Goal: Task Accomplishment & Management: Manage account settings

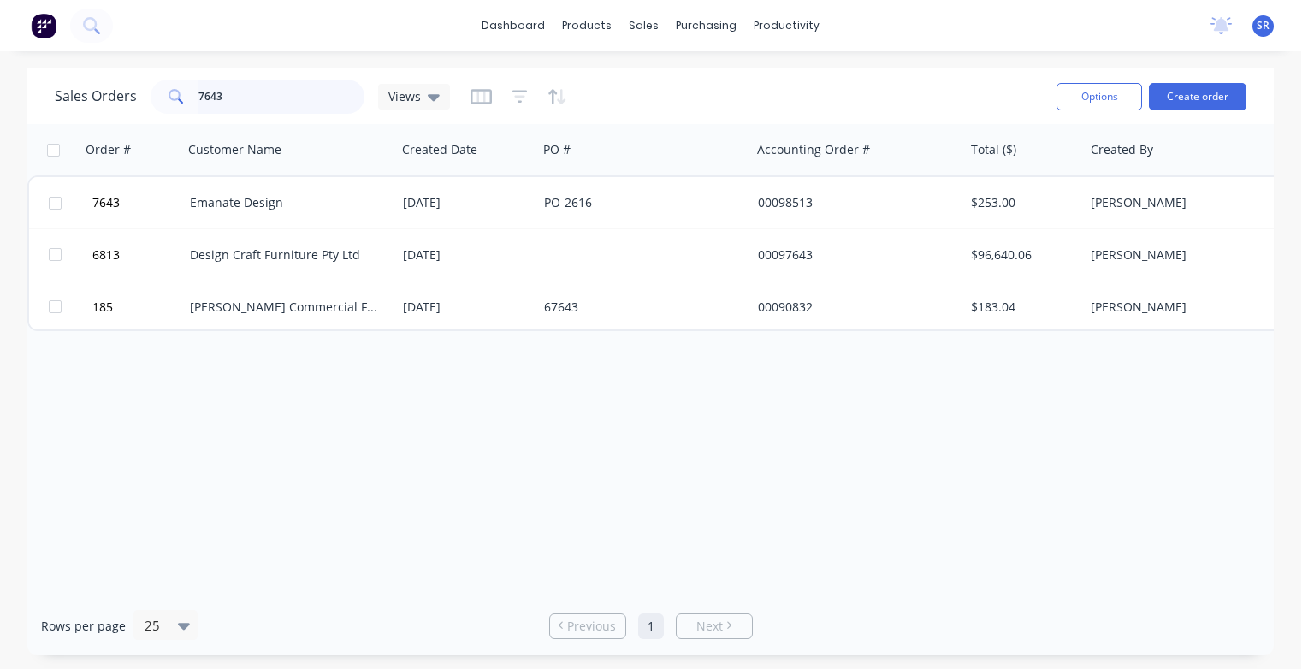
click at [230, 94] on input "7643" at bounding box center [281, 97] width 167 height 34
type input "7647"
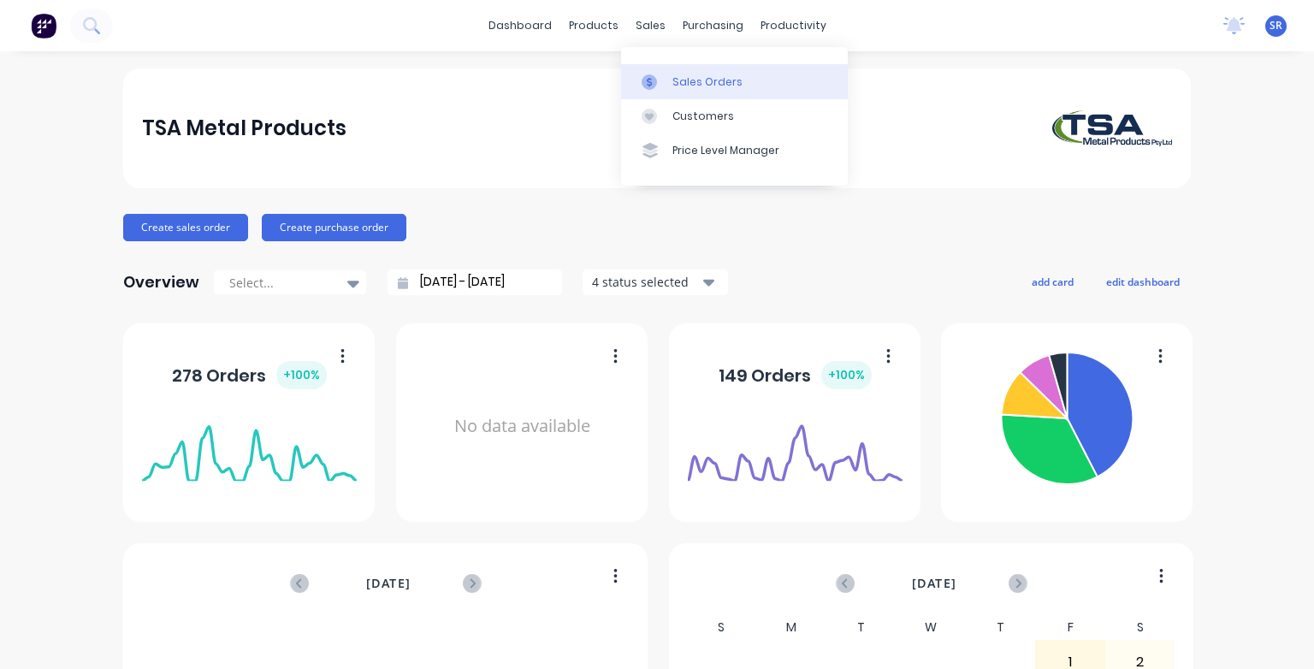
click at [684, 84] on div "Sales Orders" at bounding box center [707, 81] width 70 height 15
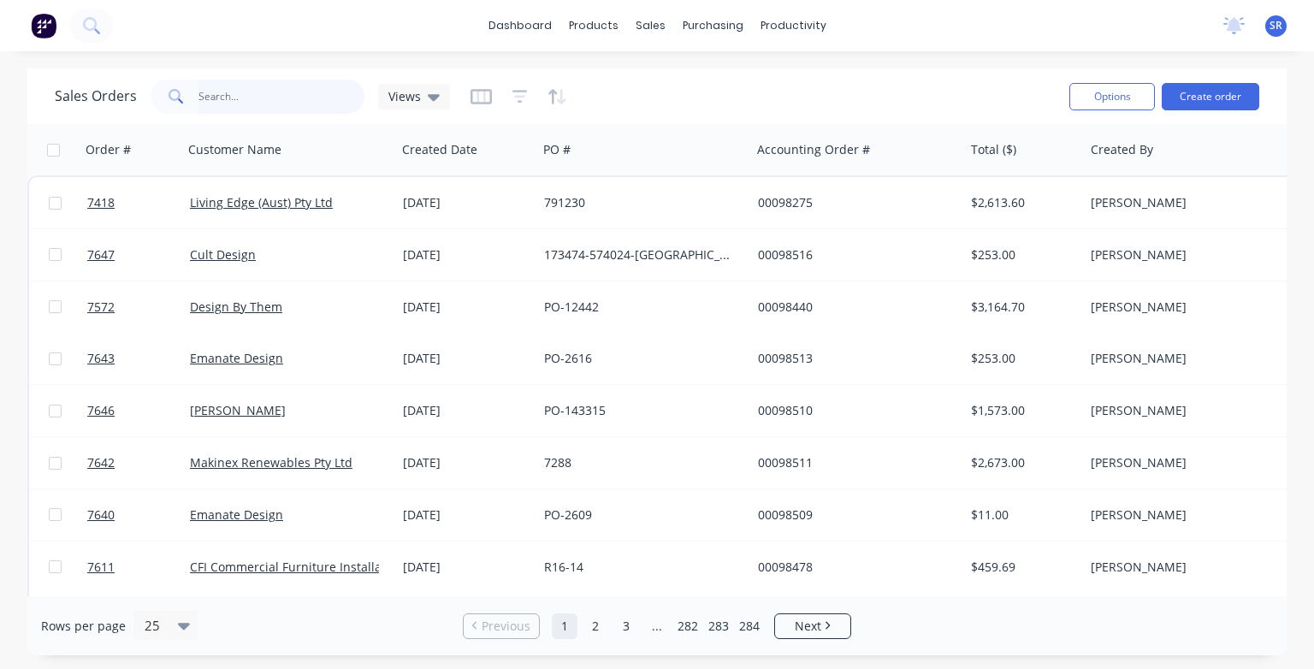
click at [240, 91] on input "text" at bounding box center [281, 97] width 167 height 34
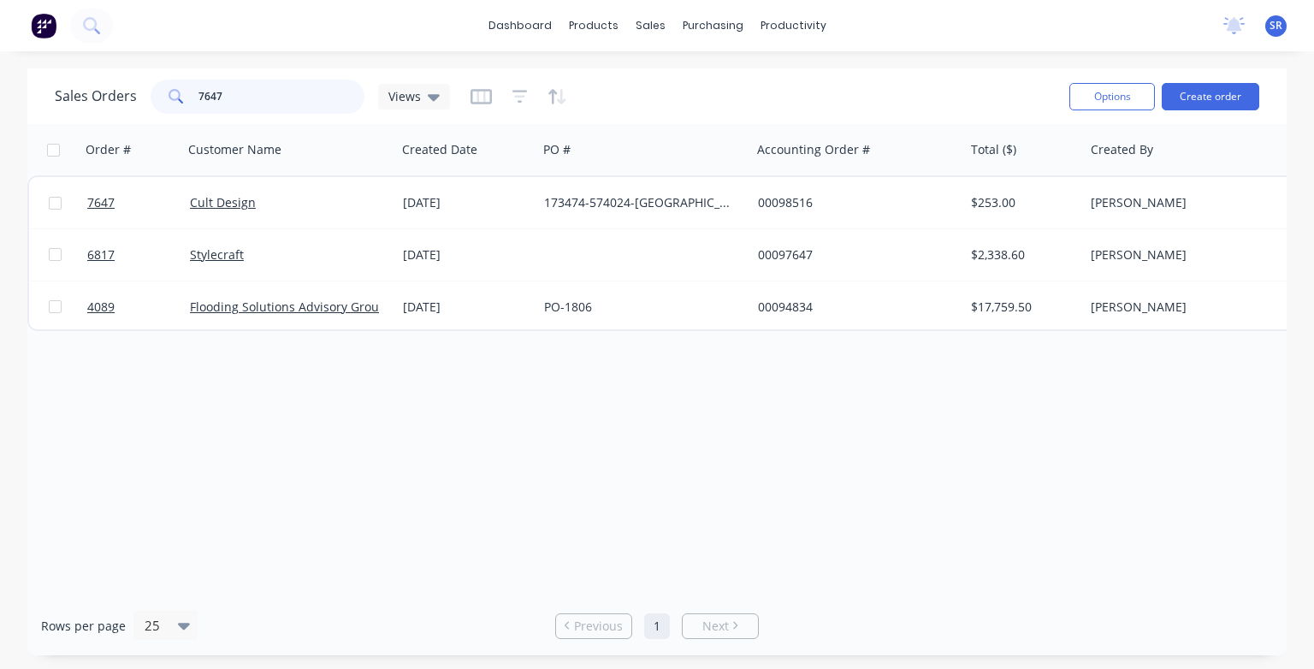
type input "7647"
click at [260, 204] on div "Cult Design" at bounding box center [285, 202] width 190 height 17
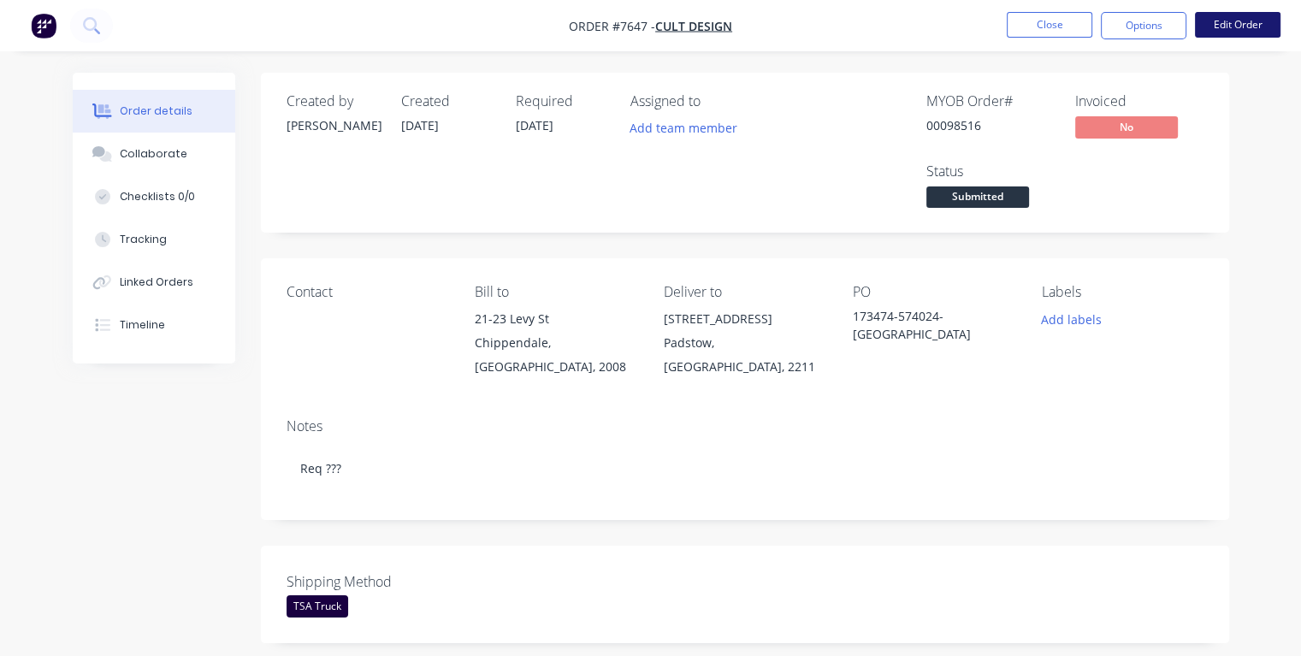
click at [1222, 33] on button "Edit Order" at bounding box center [1238, 25] width 86 height 26
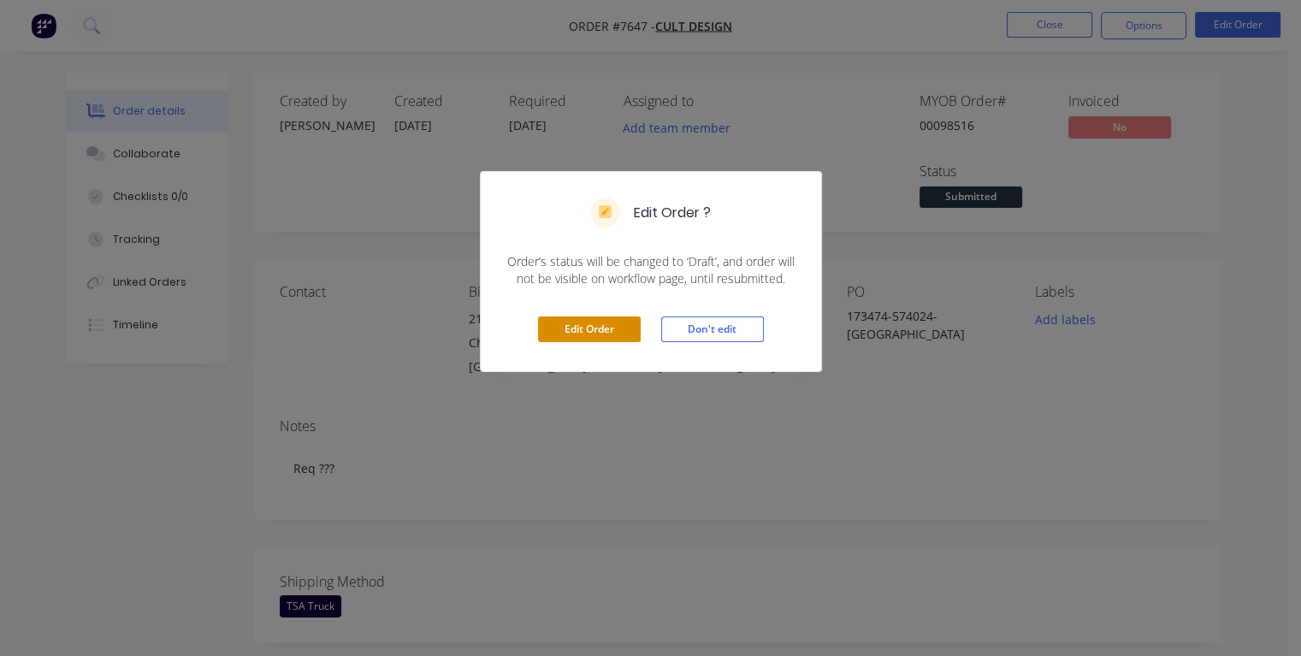
click at [613, 323] on button "Edit Order" at bounding box center [589, 330] width 103 height 26
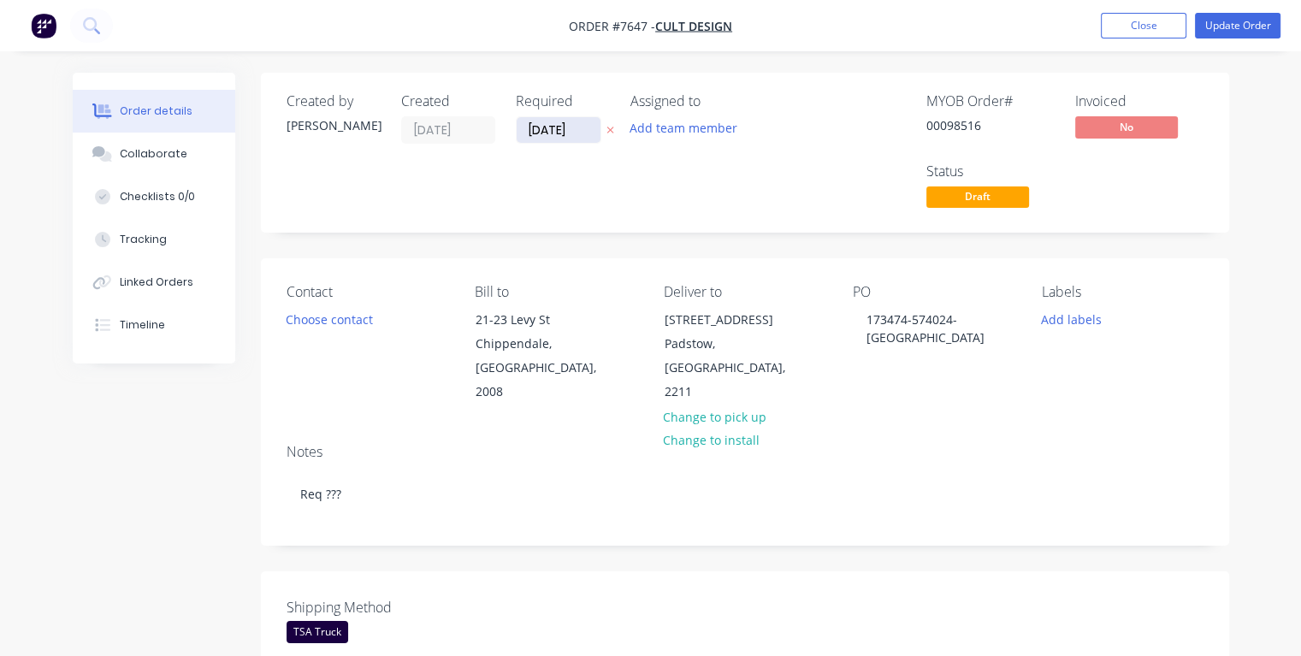
drag, startPoint x: 580, startPoint y: 126, endPoint x: 528, endPoint y: 141, distance: 54.4
click at [528, 141] on input "[DATE]" at bounding box center [559, 130] width 84 height 26
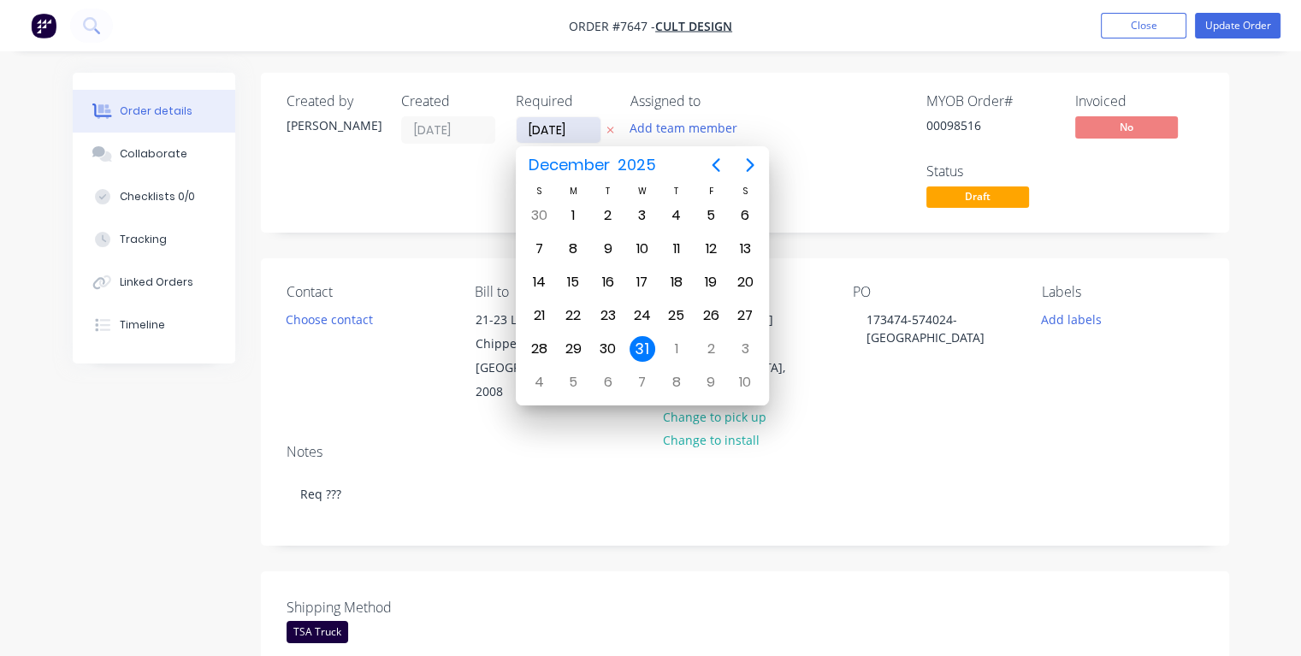
type input "25/08/25"
click at [573, 340] on div "25" at bounding box center [573, 349] width 26 height 26
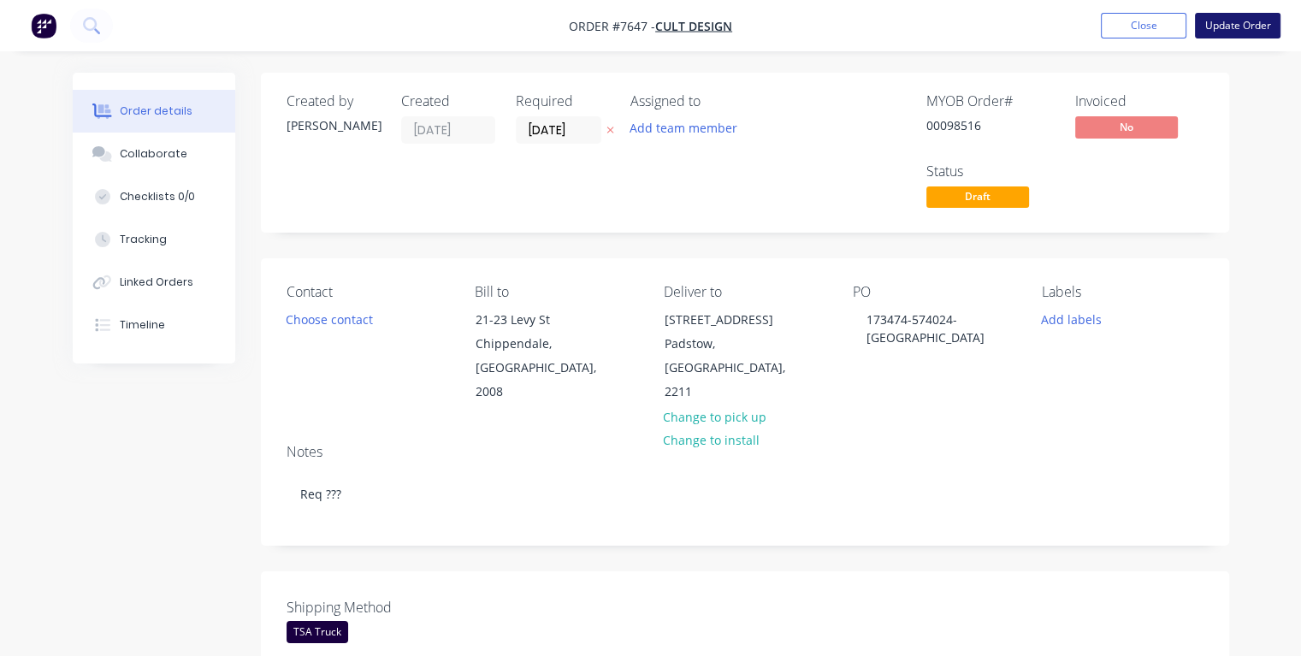
click at [1235, 29] on button "Update Order" at bounding box center [1238, 26] width 86 height 26
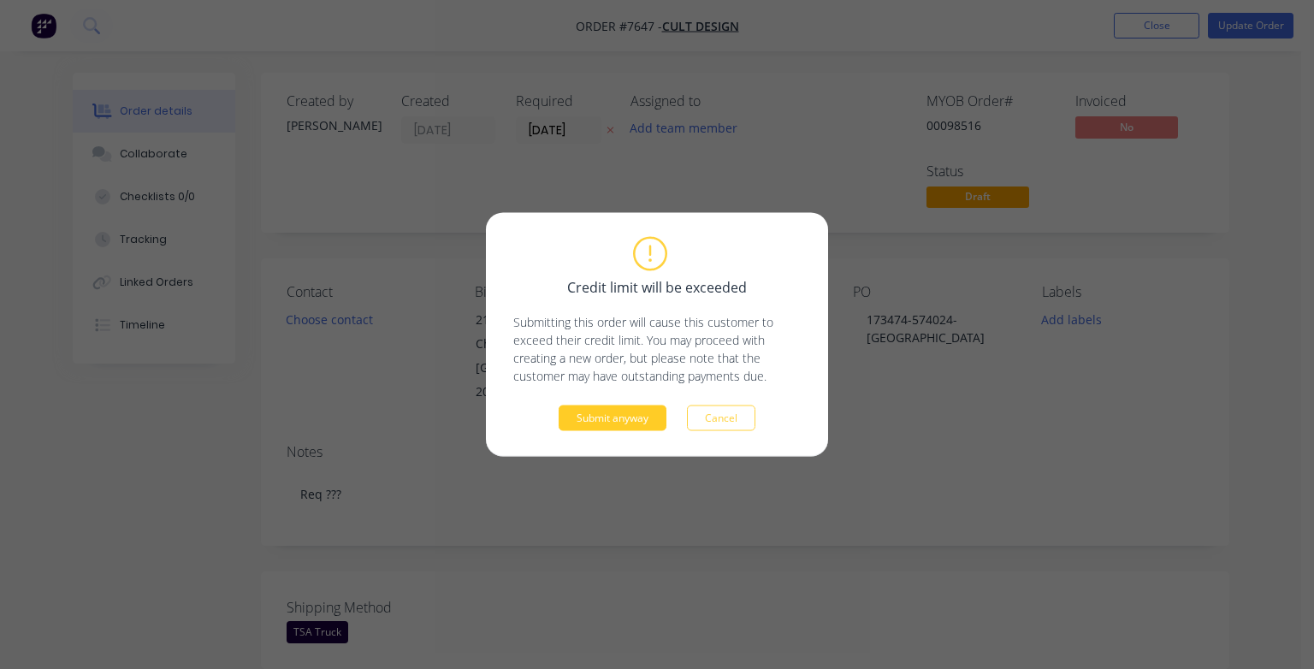
click at [589, 414] on button "Submit anyway" at bounding box center [613, 419] width 108 height 26
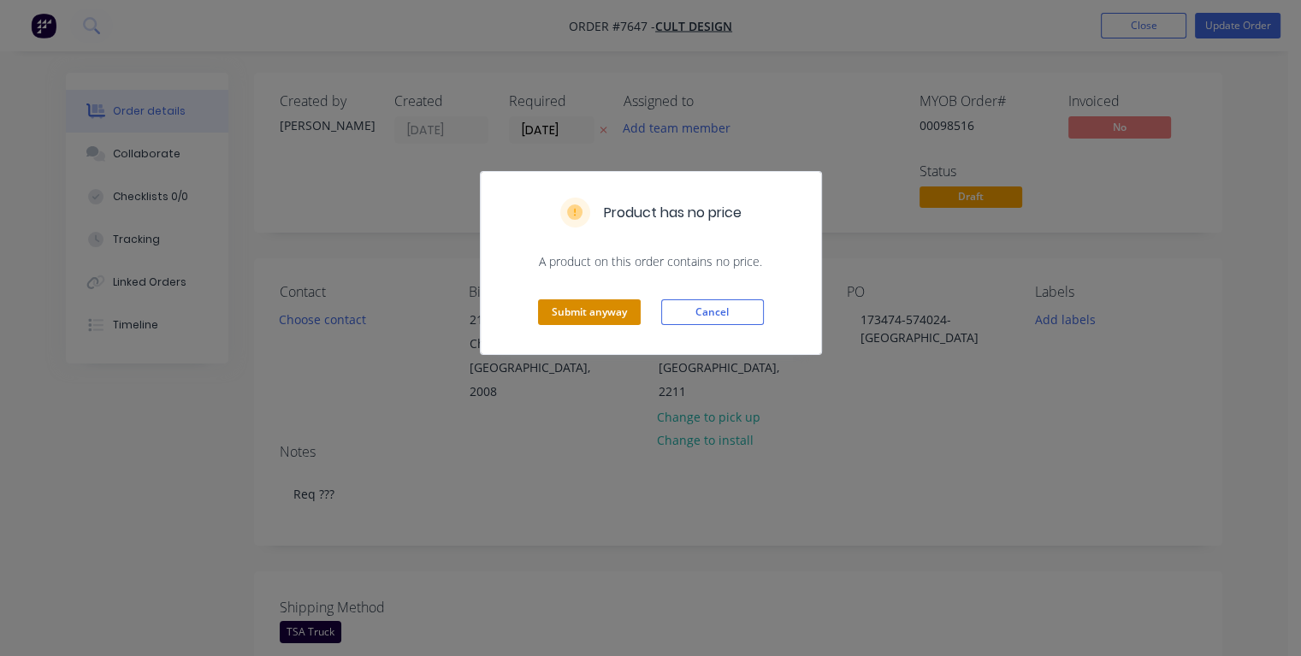
click at [583, 312] on button "Submit anyway" at bounding box center [589, 312] width 103 height 26
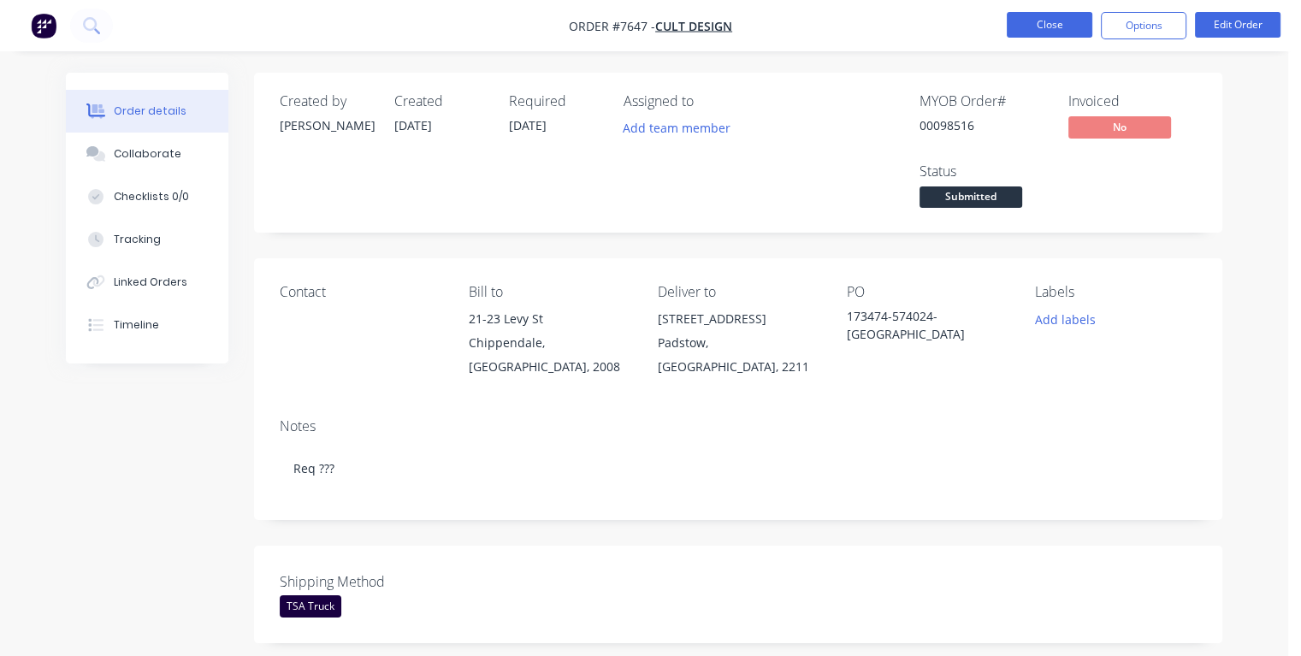
click at [1024, 30] on button "Close" at bounding box center [1050, 25] width 86 height 26
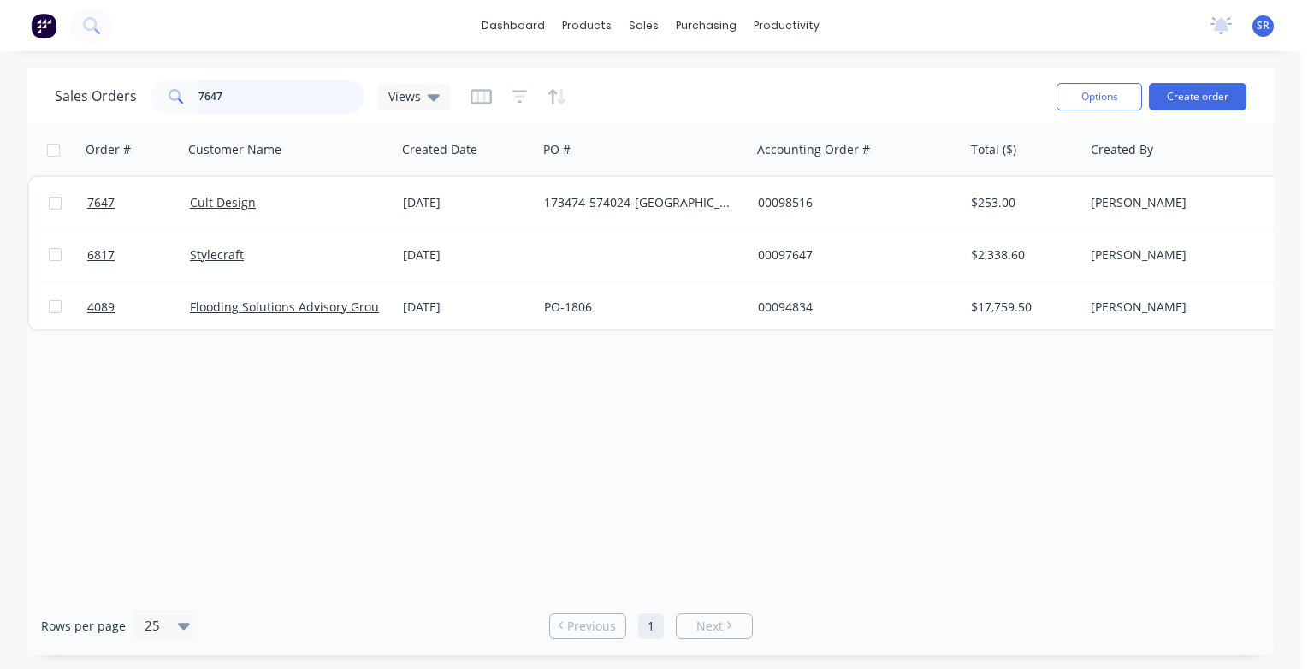
click at [240, 94] on input "7647" at bounding box center [281, 97] width 167 height 34
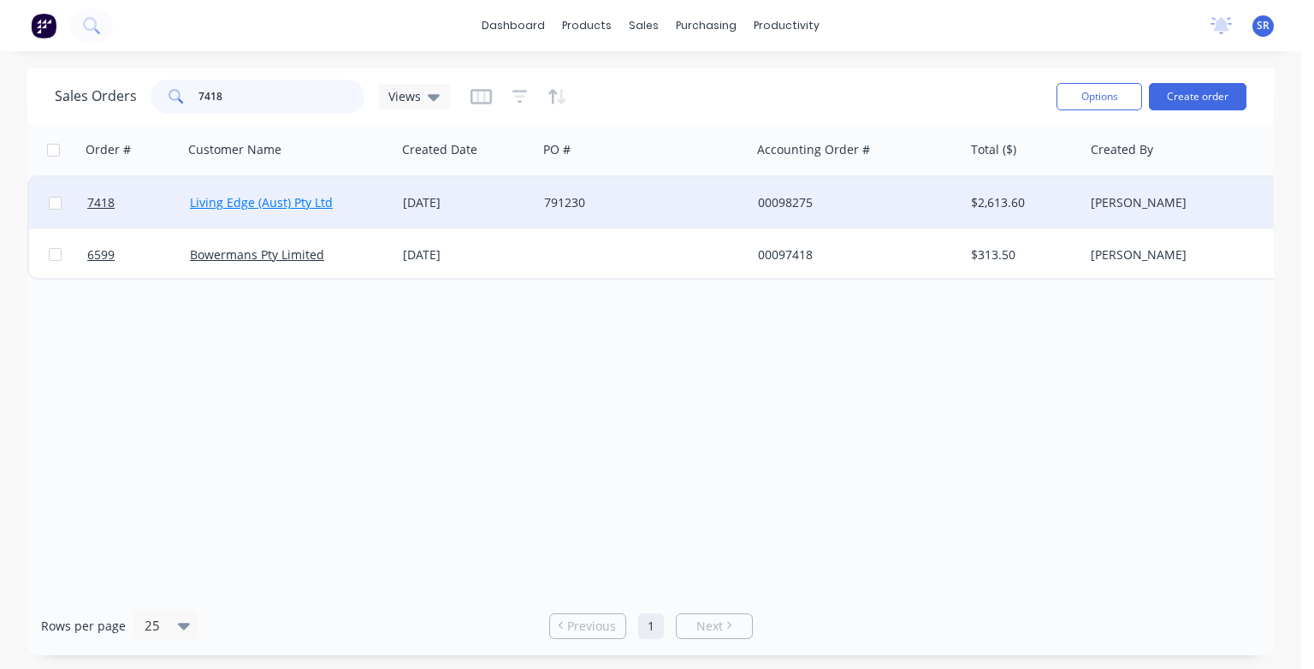
type input "7418"
click at [250, 195] on link "Living Edge (Aust) Pty Ltd" at bounding box center [261, 202] width 143 height 16
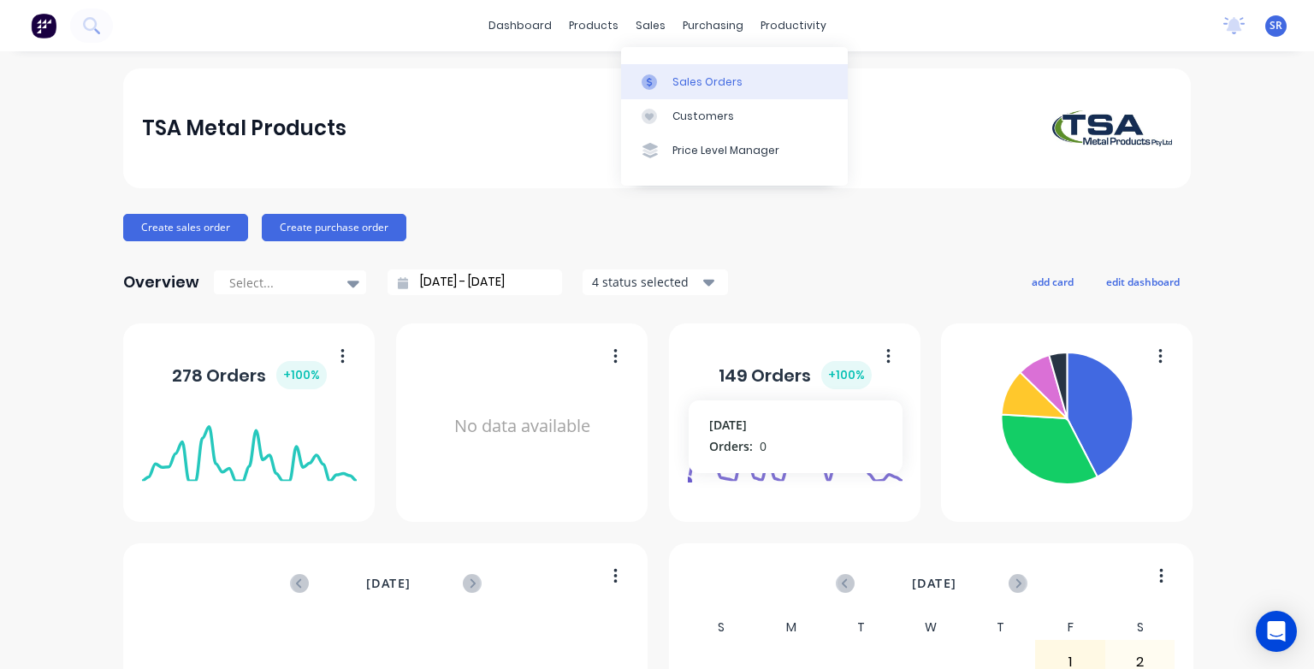
click at [672, 89] on div "Sales Orders" at bounding box center [707, 81] width 70 height 15
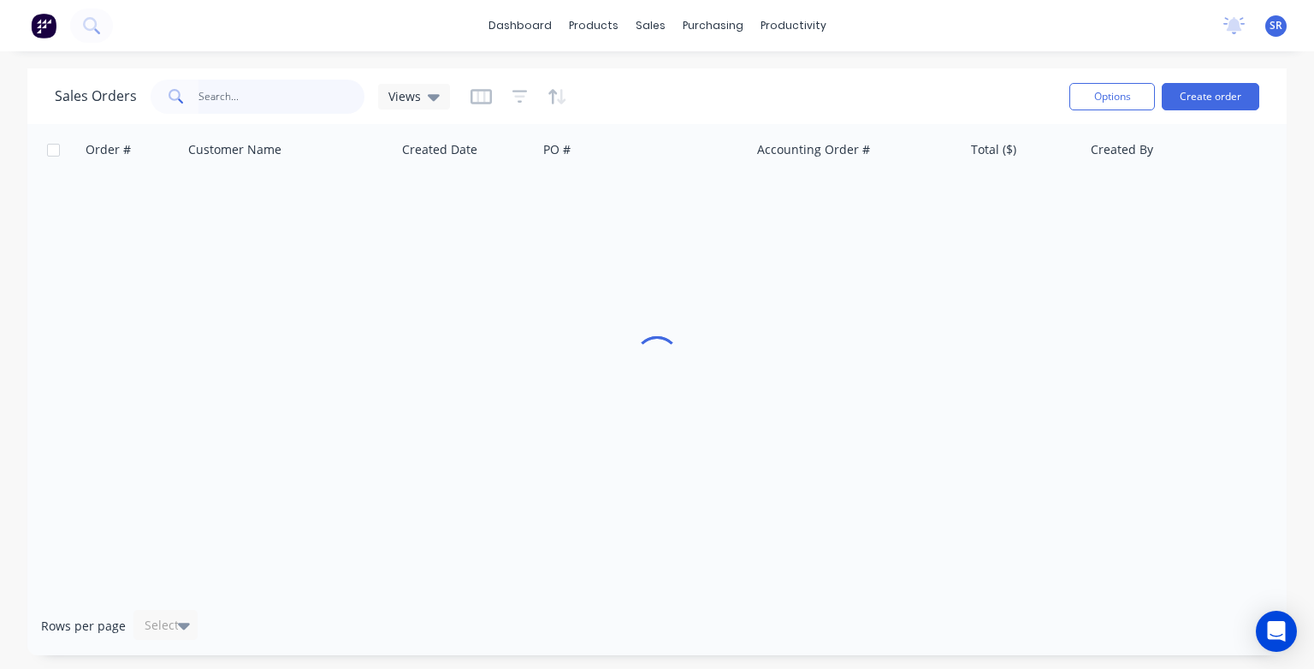
click at [246, 101] on input "text" at bounding box center [281, 97] width 167 height 34
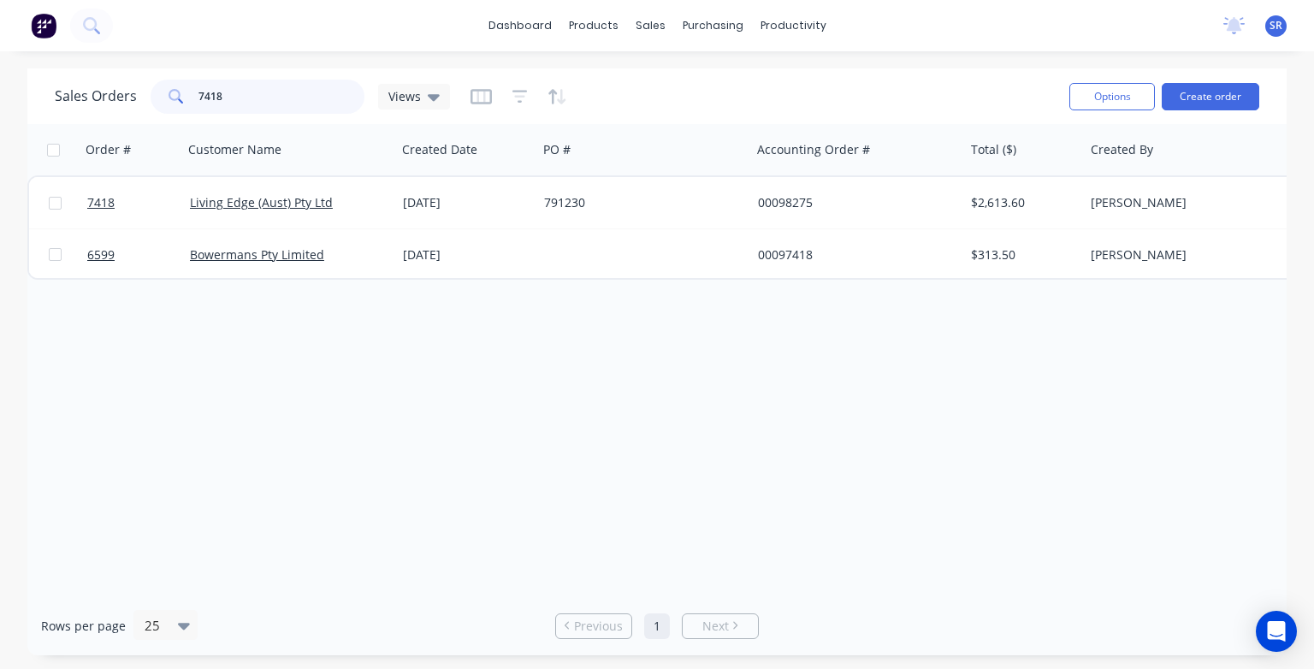
type input "7418"
click at [236, 203] on link "Living Edge (Aust) Pty Ltd" at bounding box center [261, 202] width 143 height 16
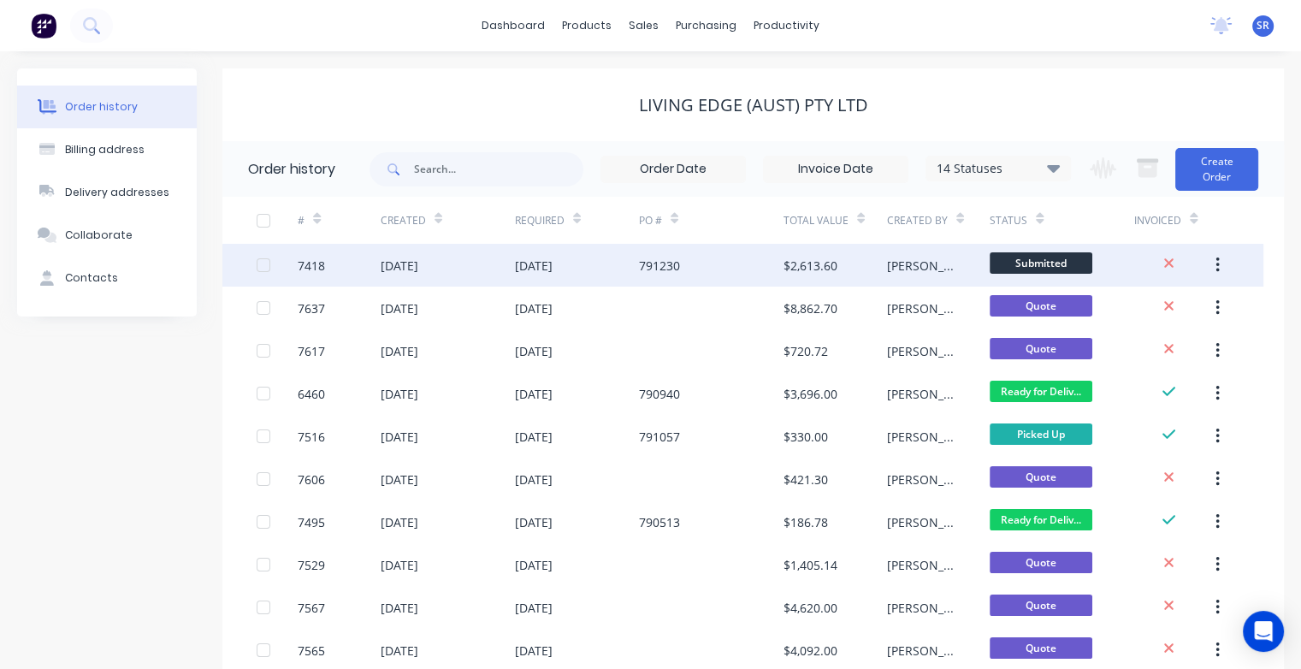
click at [361, 265] on div "7418" at bounding box center [339, 265] width 83 height 43
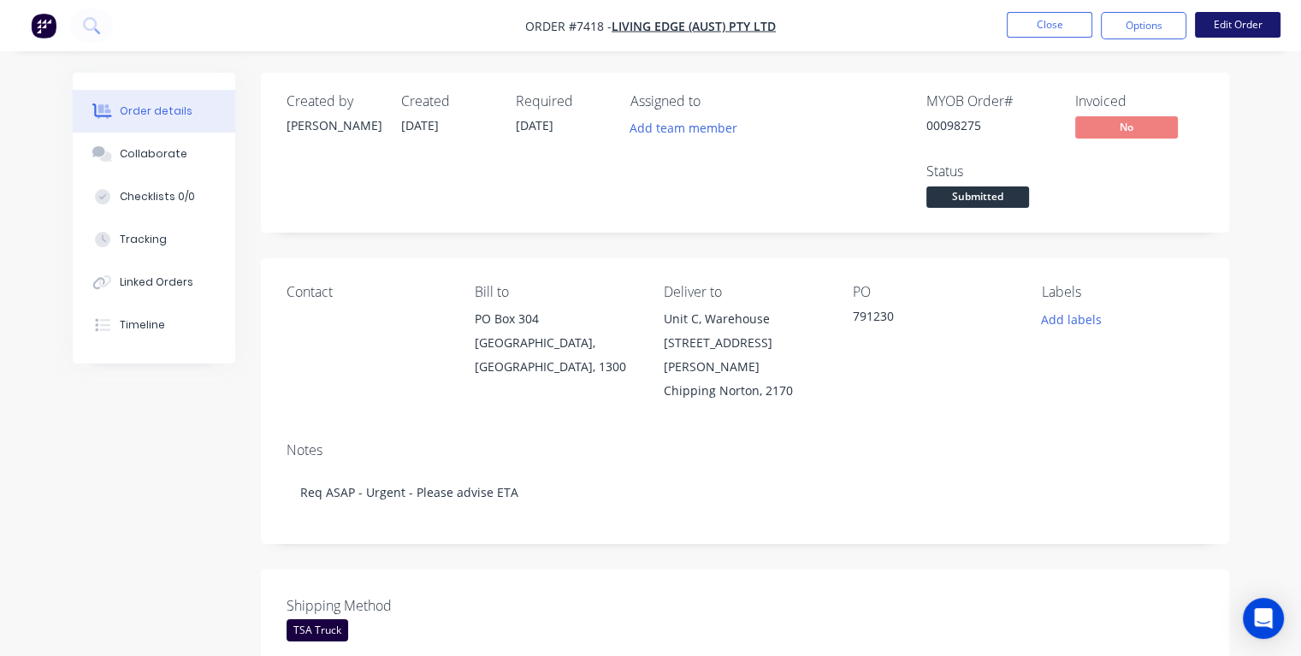
click at [1239, 23] on button "Edit Order" at bounding box center [1238, 25] width 86 height 26
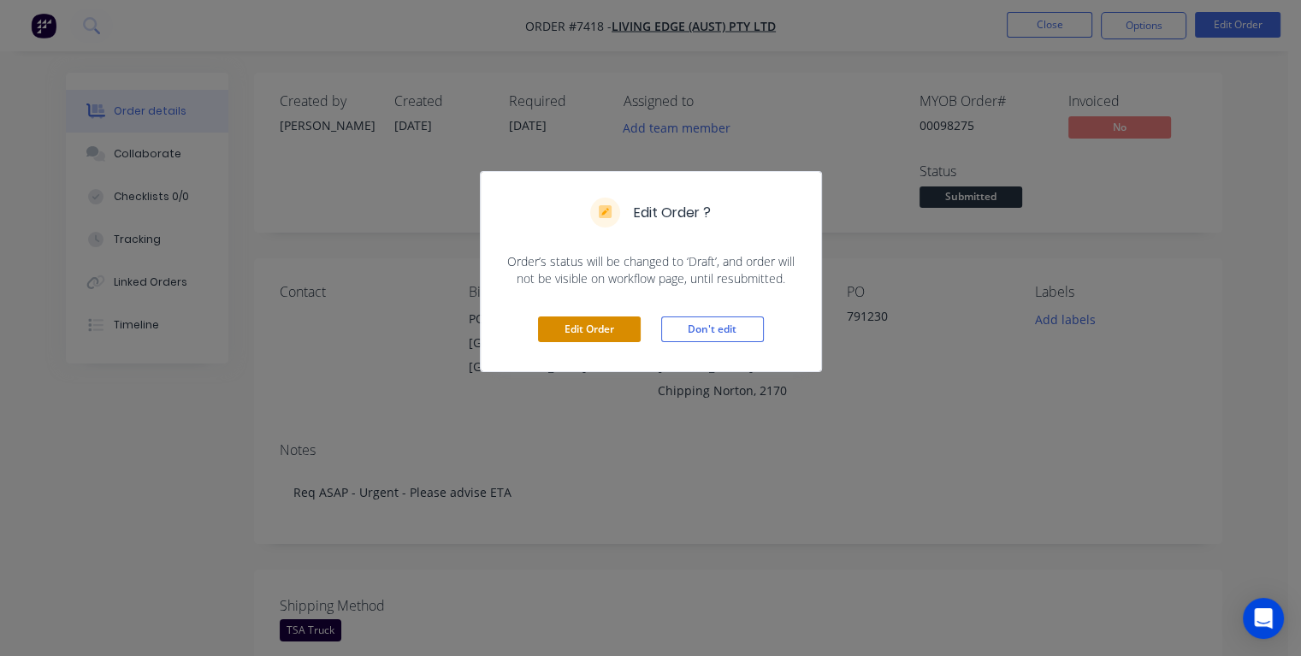
click at [606, 327] on button "Edit Order" at bounding box center [589, 330] width 103 height 26
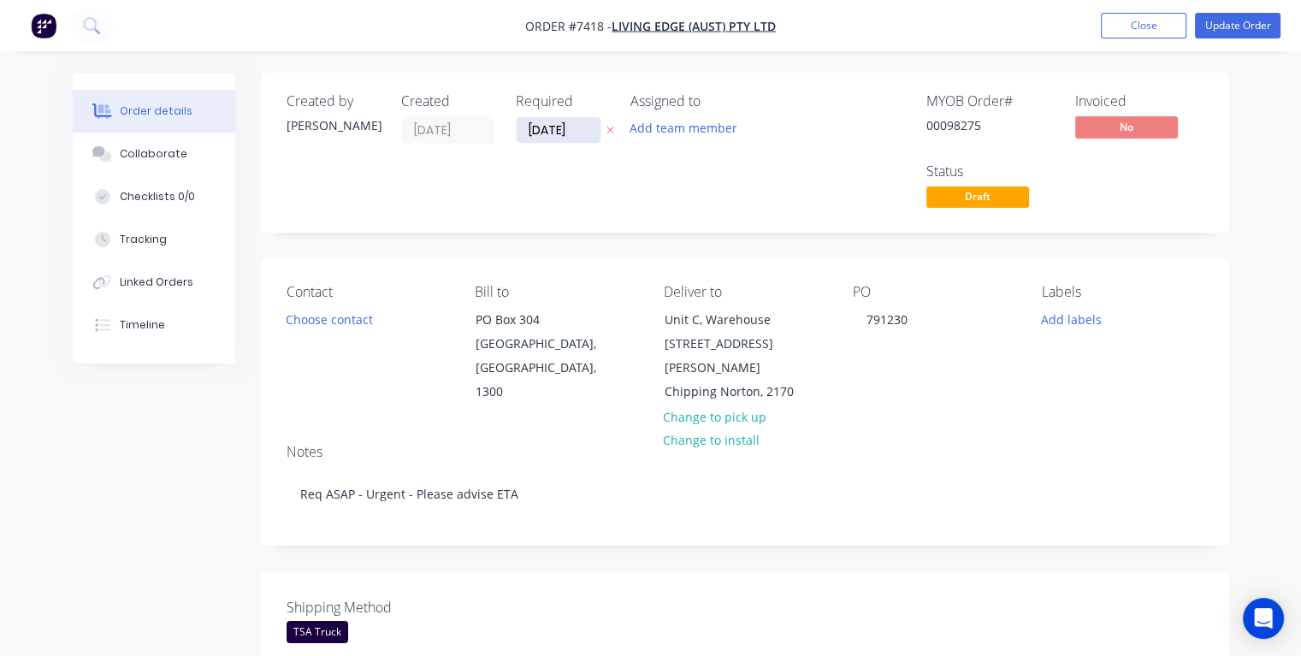
drag, startPoint x: 576, startPoint y: 133, endPoint x: 525, endPoint y: 135, distance: 50.5
click at [525, 135] on input "[DATE]" at bounding box center [559, 130] width 84 height 26
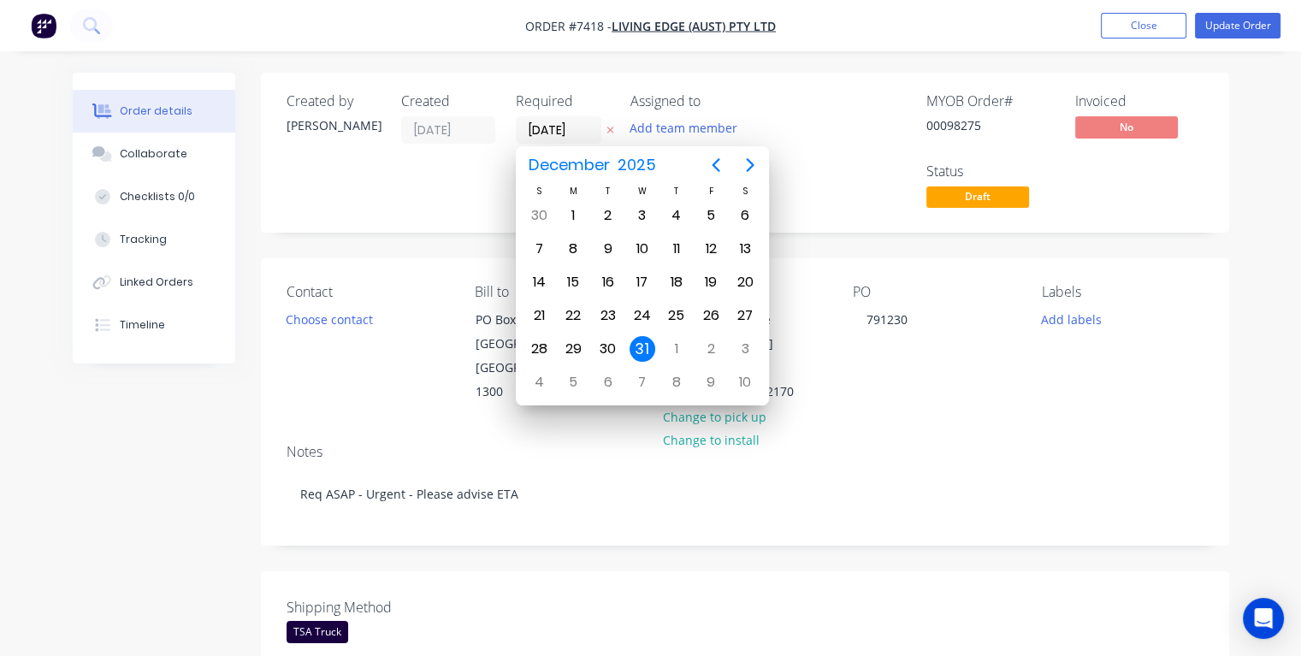
type input "[DATE]"
click at [639, 284] on div "13" at bounding box center [643, 282] width 26 height 26
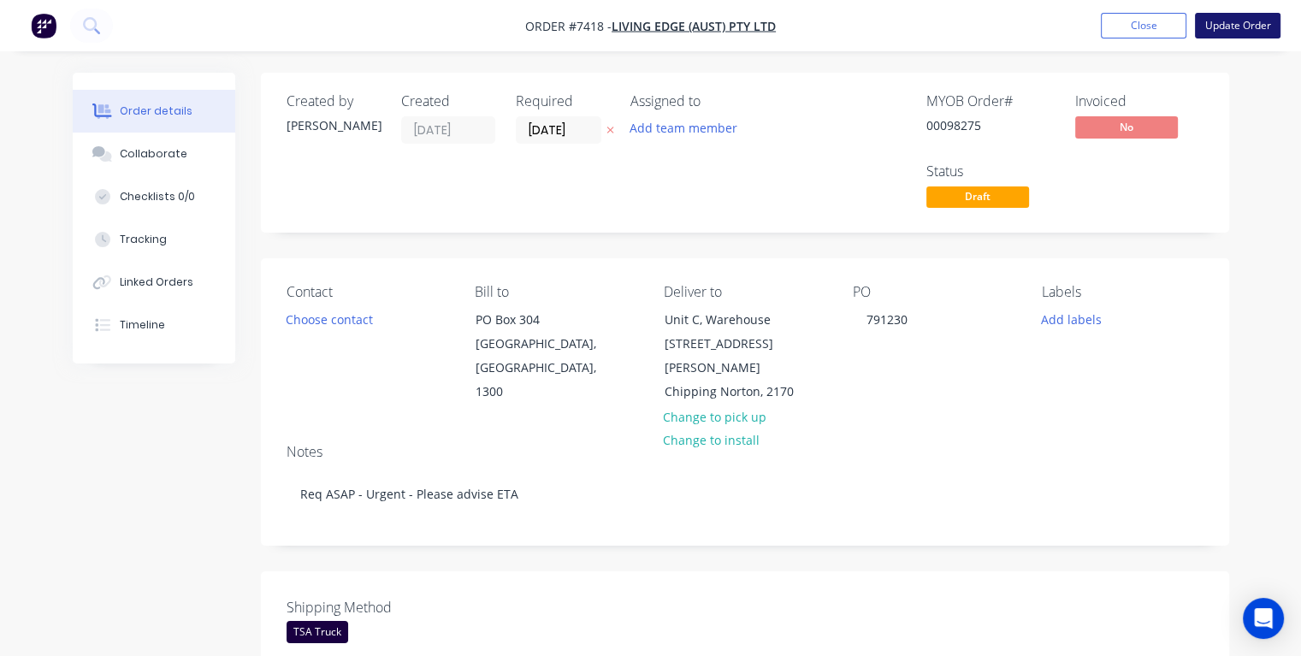
click at [1219, 21] on button "Update Order" at bounding box center [1238, 26] width 86 height 26
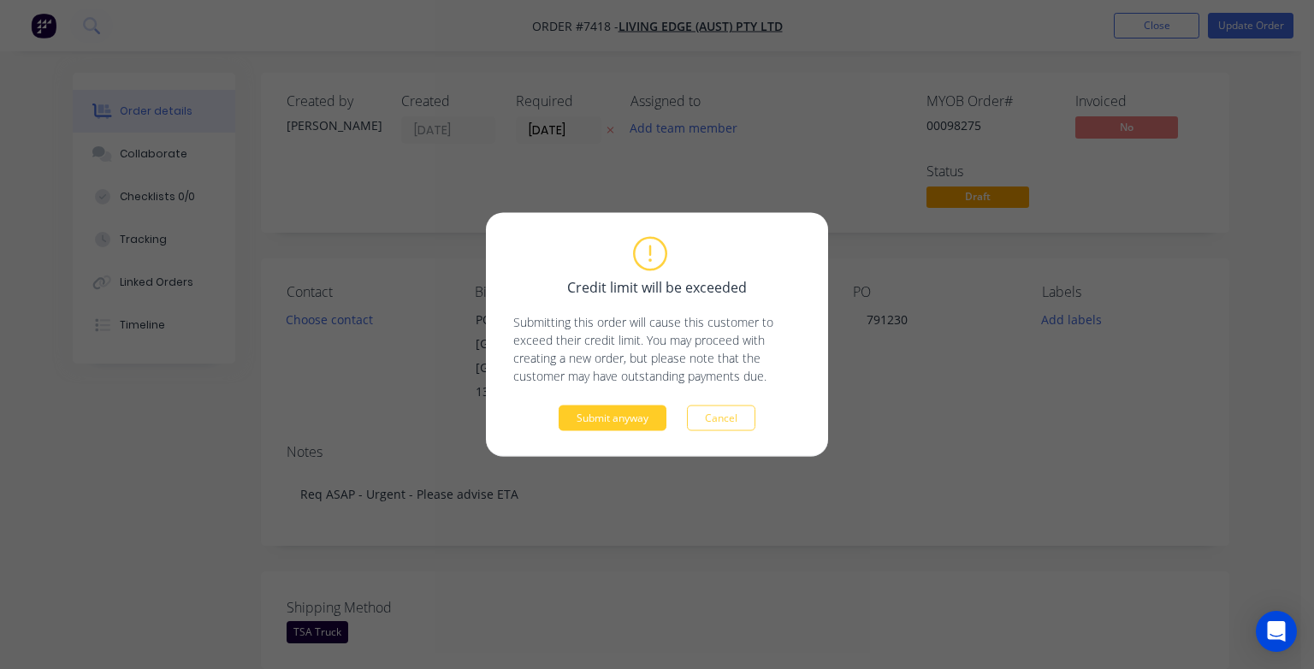
click at [649, 422] on button "Submit anyway" at bounding box center [613, 419] width 108 height 26
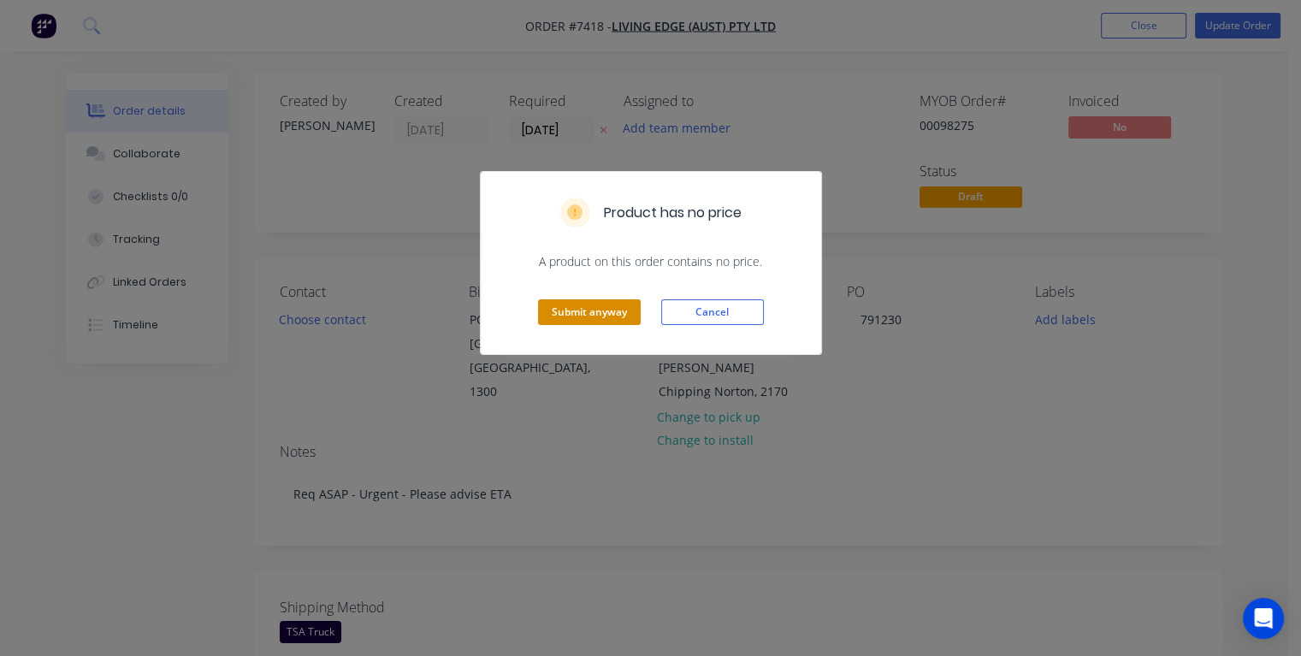
click at [597, 308] on button "Submit anyway" at bounding box center [589, 312] width 103 height 26
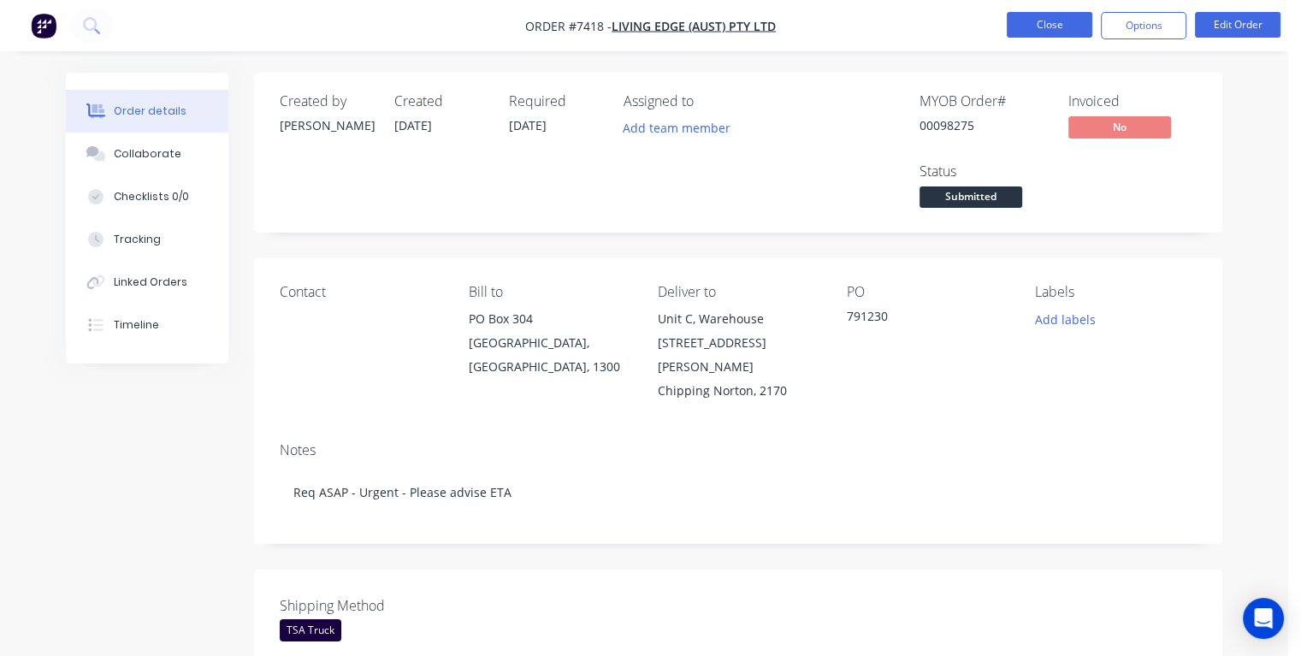
click at [1045, 33] on button "Close" at bounding box center [1050, 25] width 86 height 26
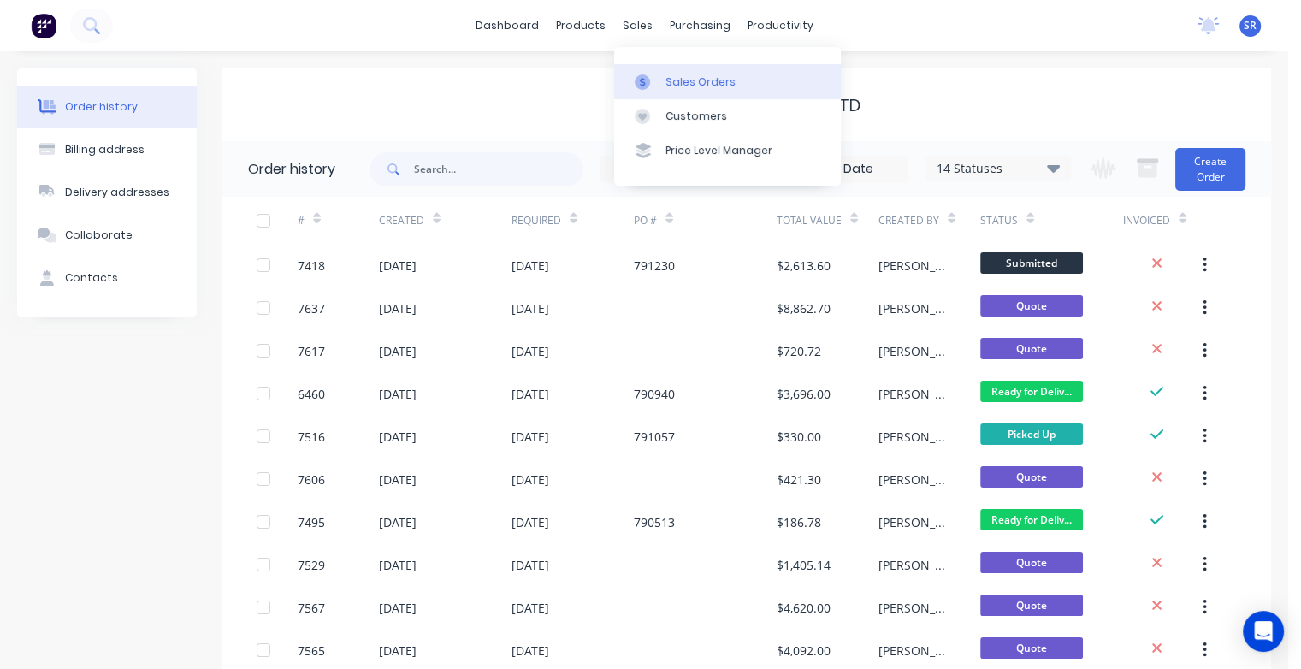
click at [675, 84] on div "Sales Orders" at bounding box center [701, 81] width 70 height 15
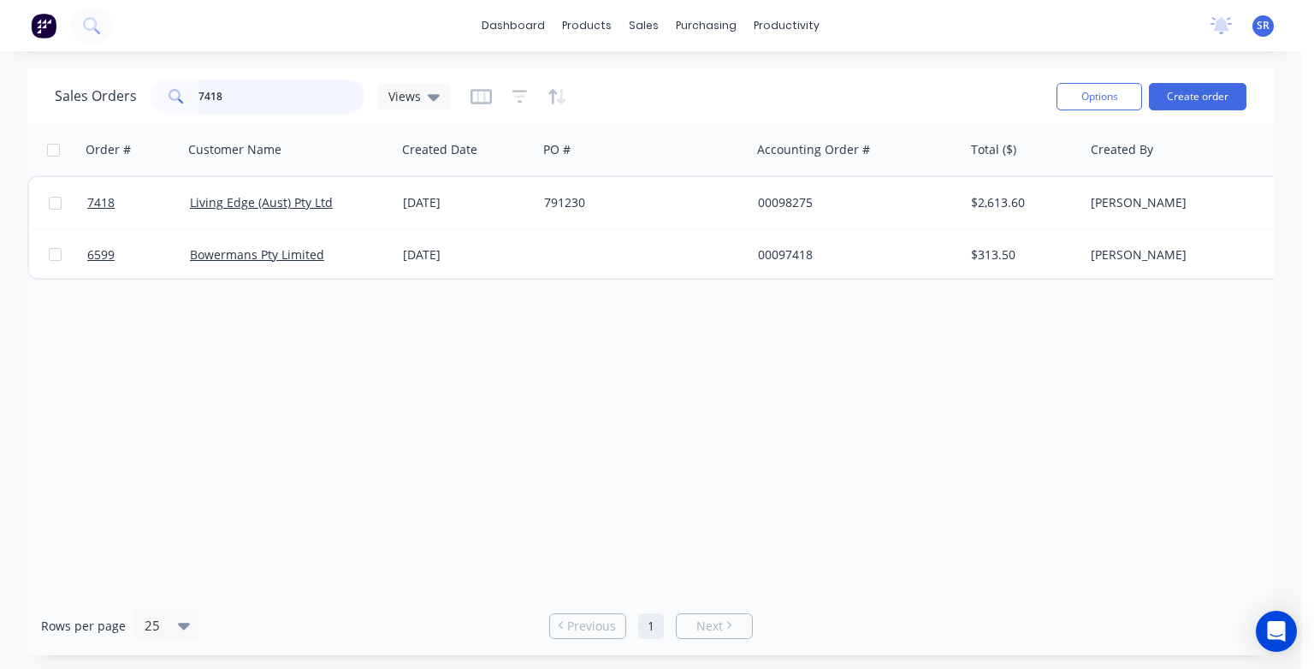
click at [243, 98] on input "7418" at bounding box center [281, 97] width 167 height 34
type input "7"
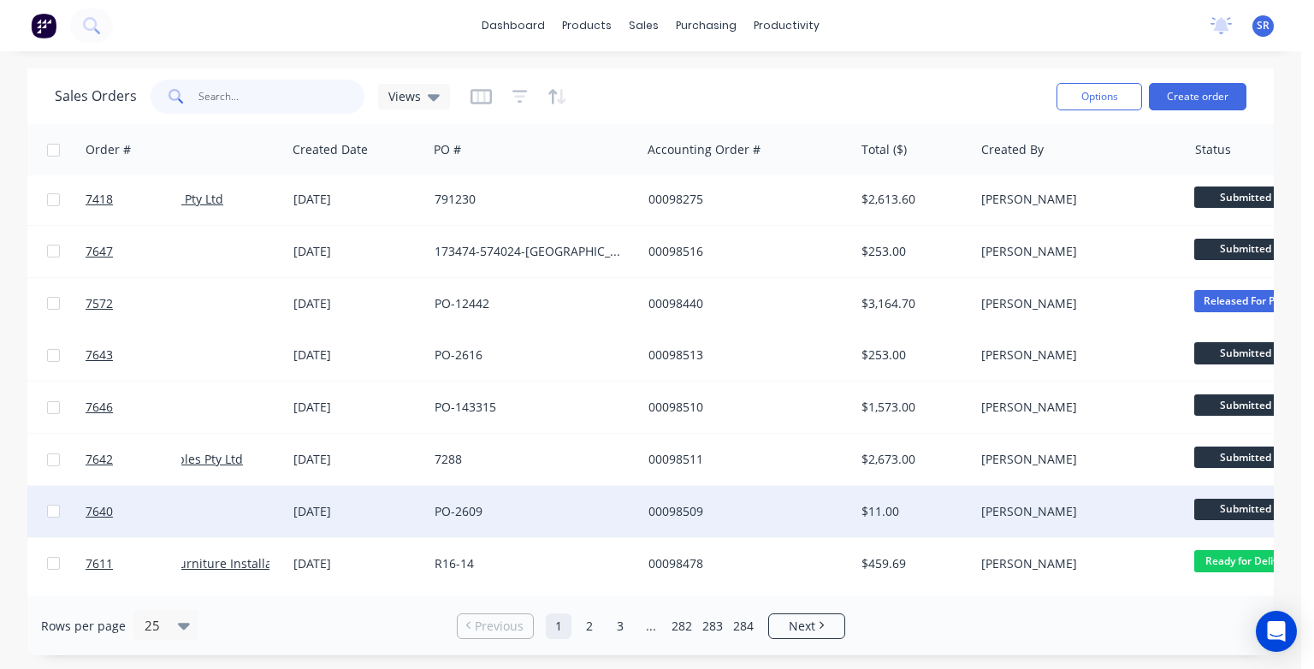
scroll to position [0, 110]
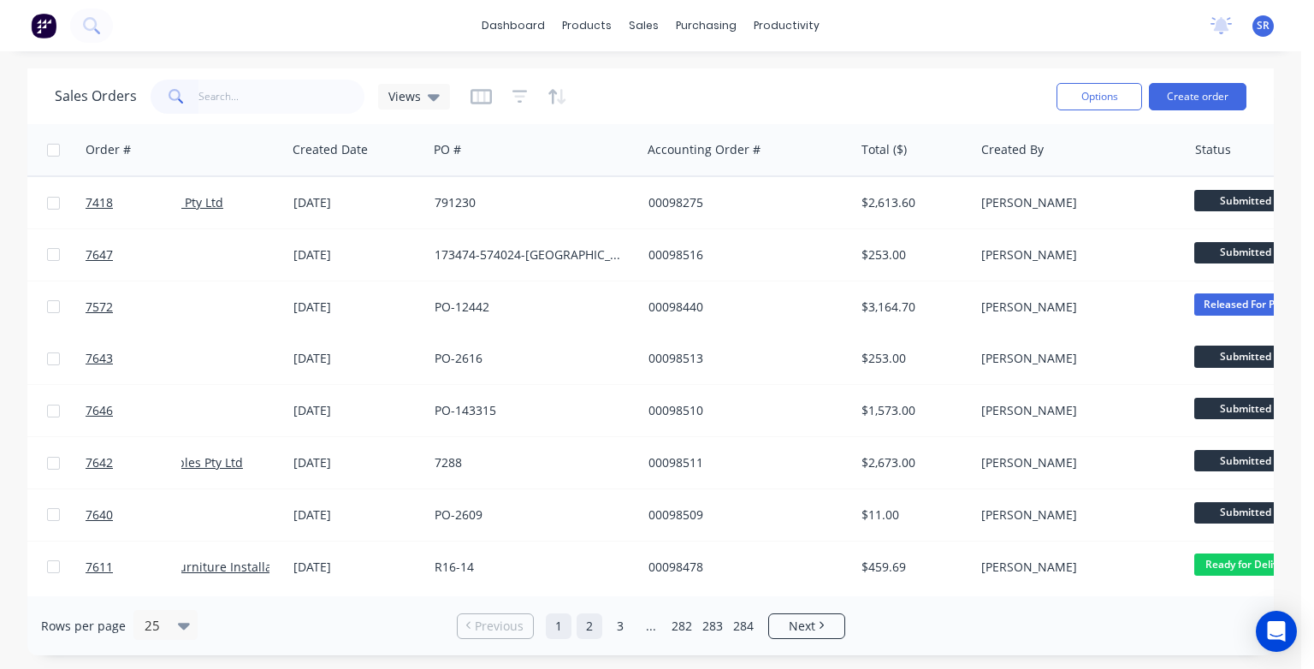
click at [583, 624] on link "2" at bounding box center [590, 626] width 26 height 26
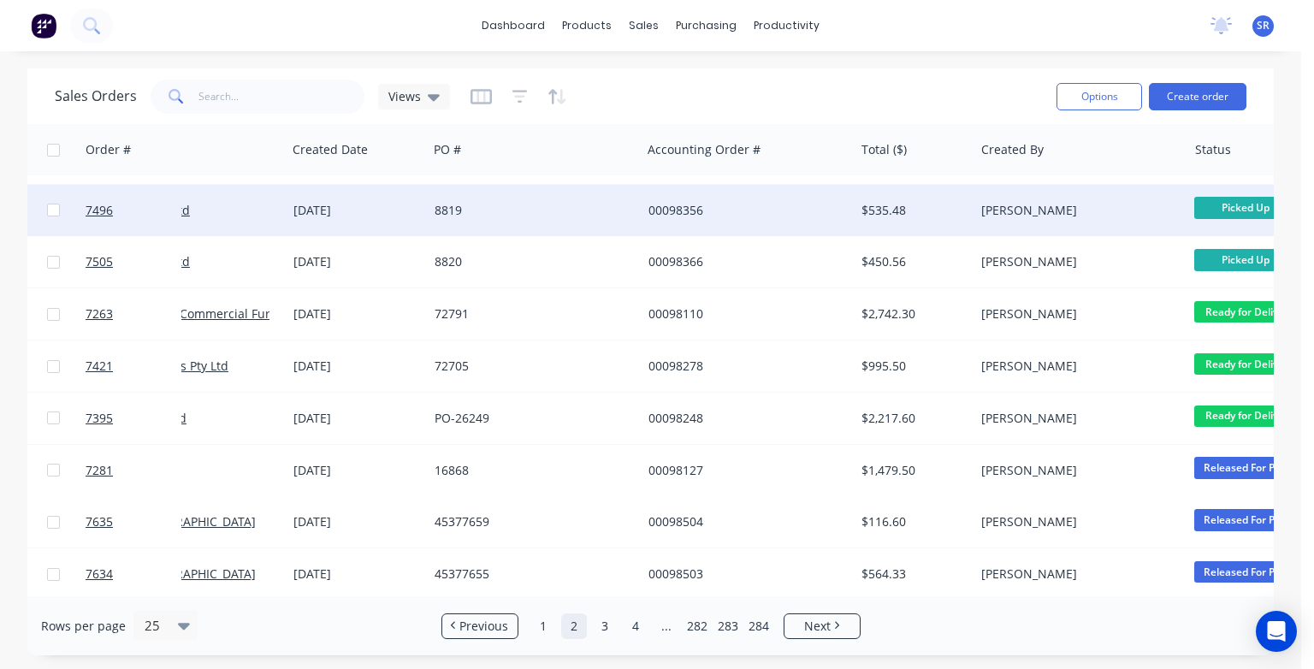
scroll to position [886, 110]
